Goal: Information Seeking & Learning: Find contact information

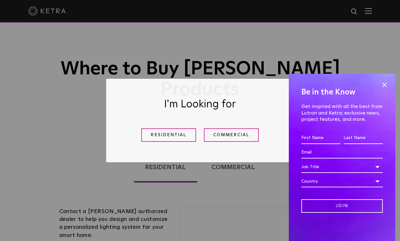
scroll to position [22, 0]
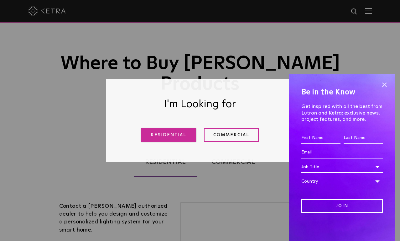
click at [166, 136] on link "Residential" at bounding box center [168, 134] width 55 height 13
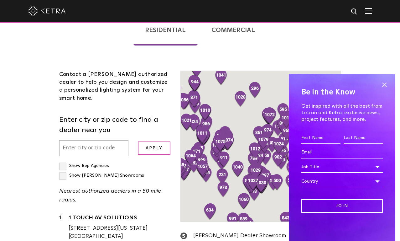
scroll to position [160, 0]
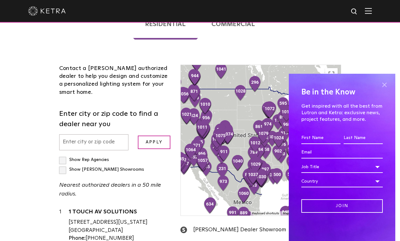
click at [385, 84] on span at bounding box center [384, 84] width 9 height 9
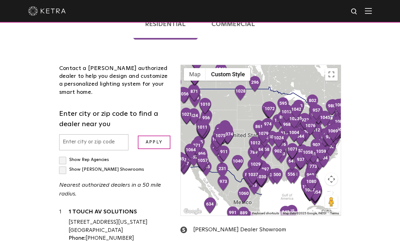
click at [72, 134] on input "text" at bounding box center [94, 142] width 70 height 16
type input "83642"
click at [61, 167] on label "Show [PERSON_NAME] Showrooms" at bounding box center [101, 169] width 85 height 4
click at [61, 155] on input "Show [PERSON_NAME] Showrooms" at bounding box center [61, 157] width 4 height 4
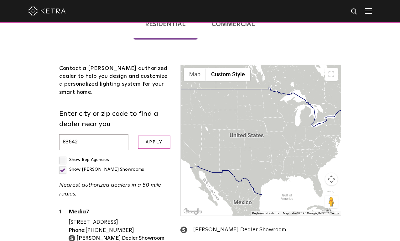
click at [62, 167] on label "Show [PERSON_NAME] Showrooms" at bounding box center [101, 169] width 85 height 4
click at [62, 155] on input "Show [PERSON_NAME] Showrooms" at bounding box center [61, 157] width 4 height 4
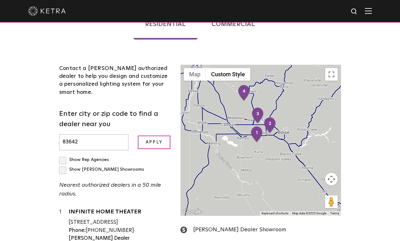
click at [62, 167] on label "Show [PERSON_NAME] Showrooms" at bounding box center [101, 169] width 85 height 4
click at [62, 155] on input "Show [PERSON_NAME] Showrooms" at bounding box center [61, 157] width 4 height 4
checkbox input "true"
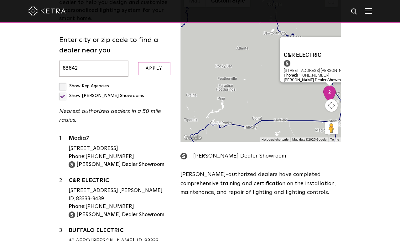
scroll to position [214, 0]
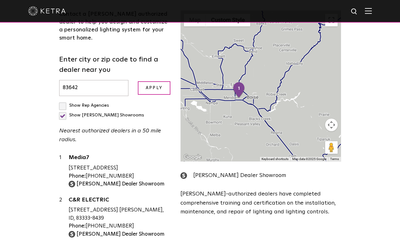
click at [373, 44] on div "Loading... Residential Commercial Contact a [PERSON_NAME] authorized dealer to …" at bounding box center [200, 122] width 400 height 357
